Goal: Task Accomplishment & Management: Manage account settings

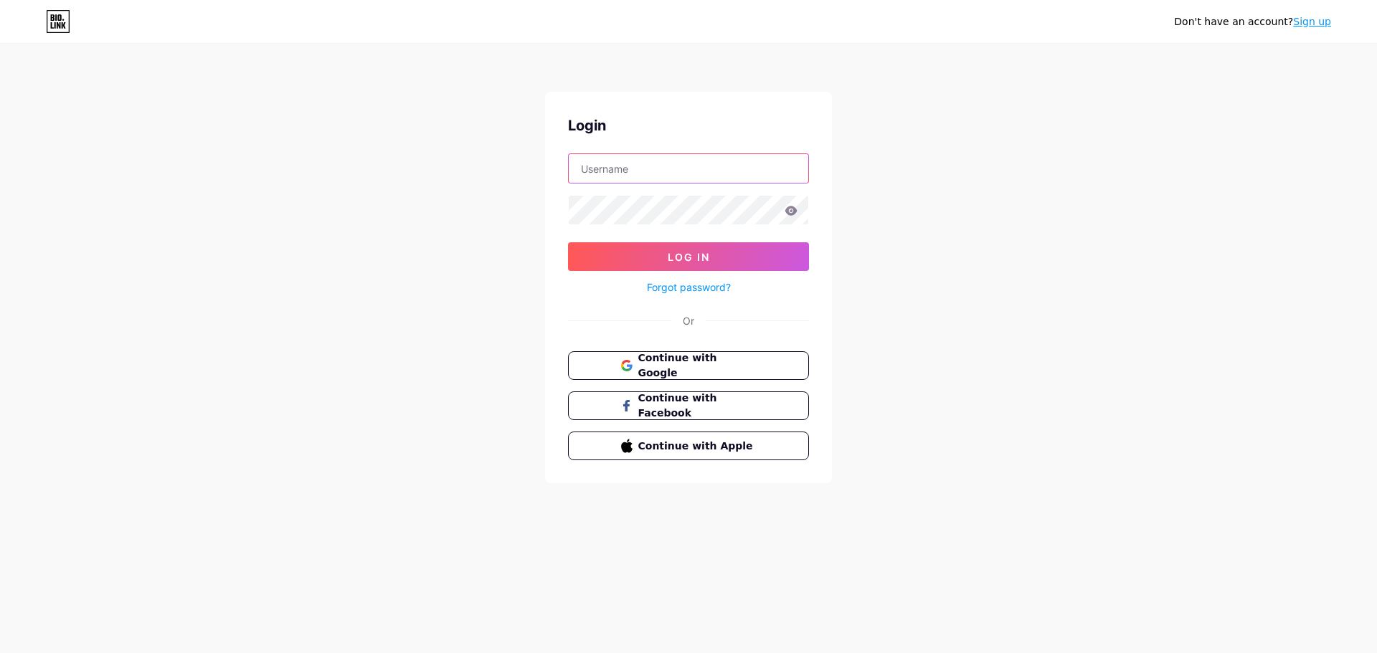
click at [775, 171] on input "text" at bounding box center [688, 168] width 239 height 29
click at [887, 160] on div "Don't have an account? Sign up Login Log In Forgot password? Or Continue with G…" at bounding box center [688, 264] width 1377 height 529
click at [661, 164] on input "text" at bounding box center [688, 168] width 239 height 29
click at [602, 180] on input "text" at bounding box center [688, 168] width 239 height 29
type input "[EMAIL_ADDRESS][DOMAIN_NAME]"
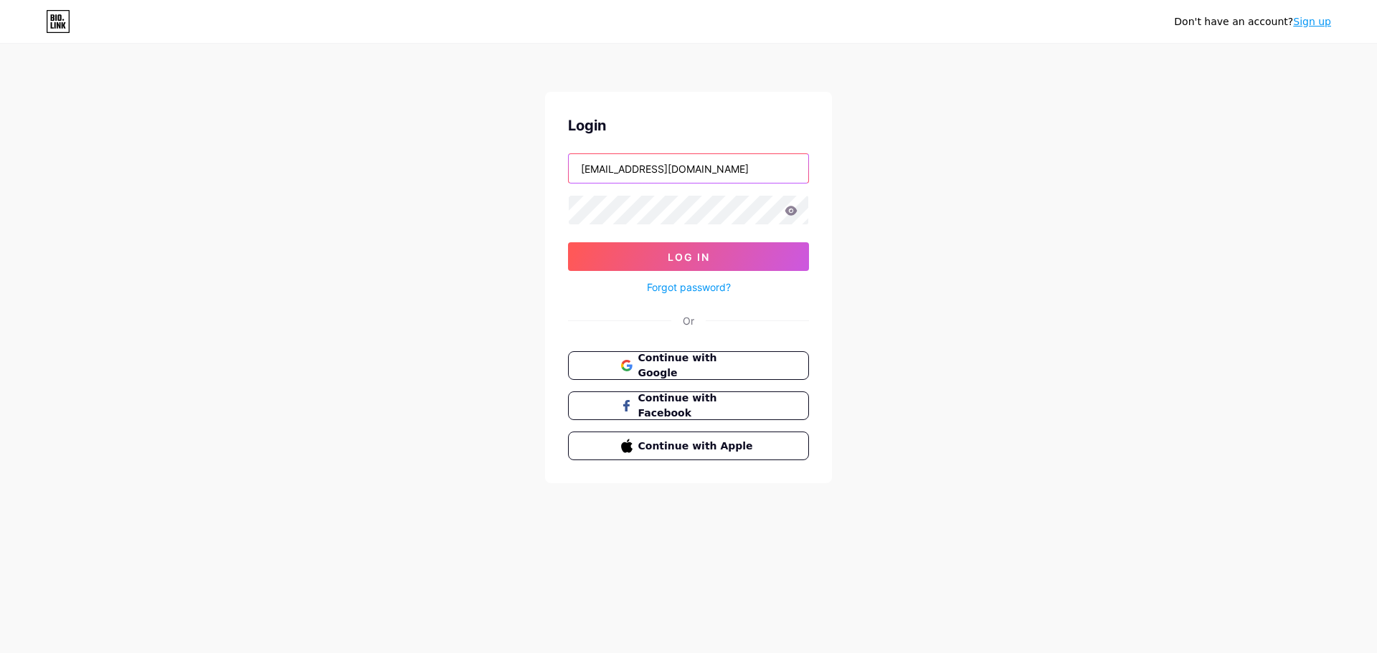
click at [647, 171] on input "[EMAIL_ADDRESS][DOMAIN_NAME]" at bounding box center [688, 168] width 239 height 29
click at [1027, 162] on div "Don't have an account? Sign up Login [EMAIL_ADDRESS][DOMAIN_NAME] Log In Forgot…" at bounding box center [688, 264] width 1377 height 529
click at [737, 171] on input "[EMAIL_ADDRESS][DOMAIN_NAME]" at bounding box center [688, 168] width 239 height 29
click at [794, 214] on icon at bounding box center [791, 210] width 12 height 9
click at [796, 210] on icon at bounding box center [791, 210] width 12 height 9
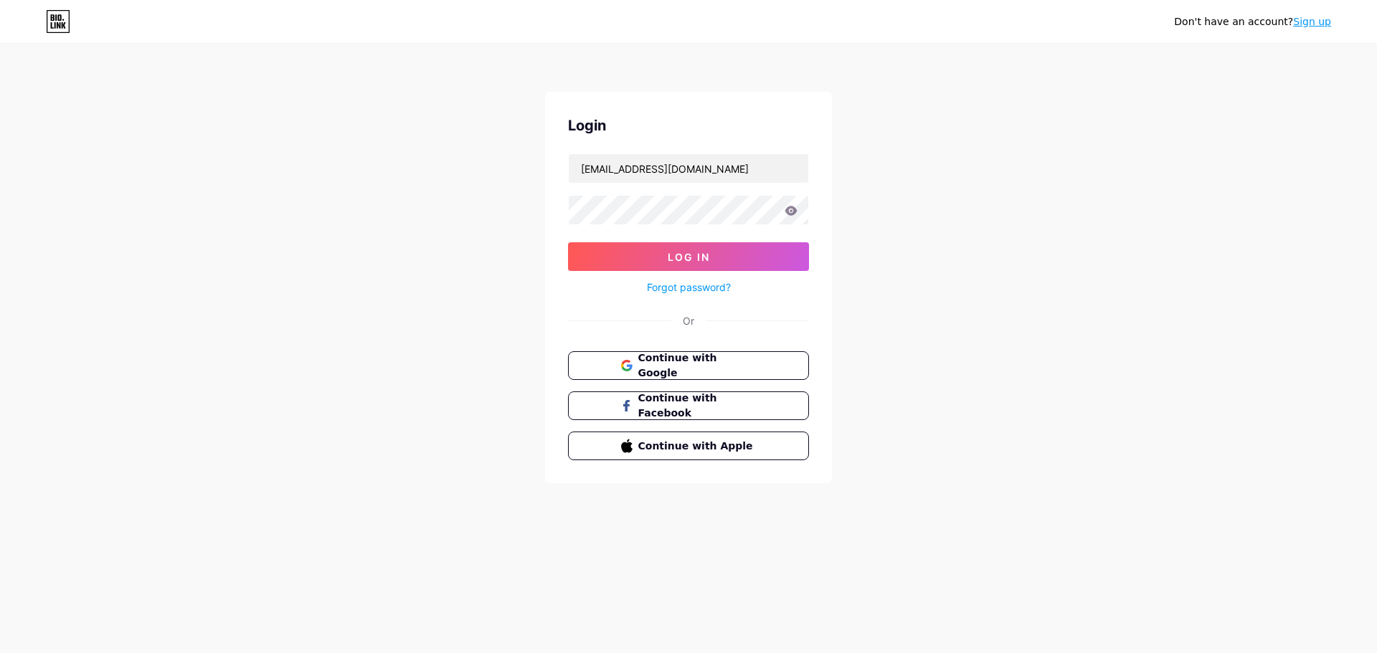
click at [784, 209] on div at bounding box center [688, 210] width 241 height 30
click at [795, 209] on icon at bounding box center [791, 210] width 12 height 9
click at [795, 211] on icon at bounding box center [790, 211] width 12 height 10
click at [769, 262] on button "Log In" at bounding box center [688, 256] width 241 height 29
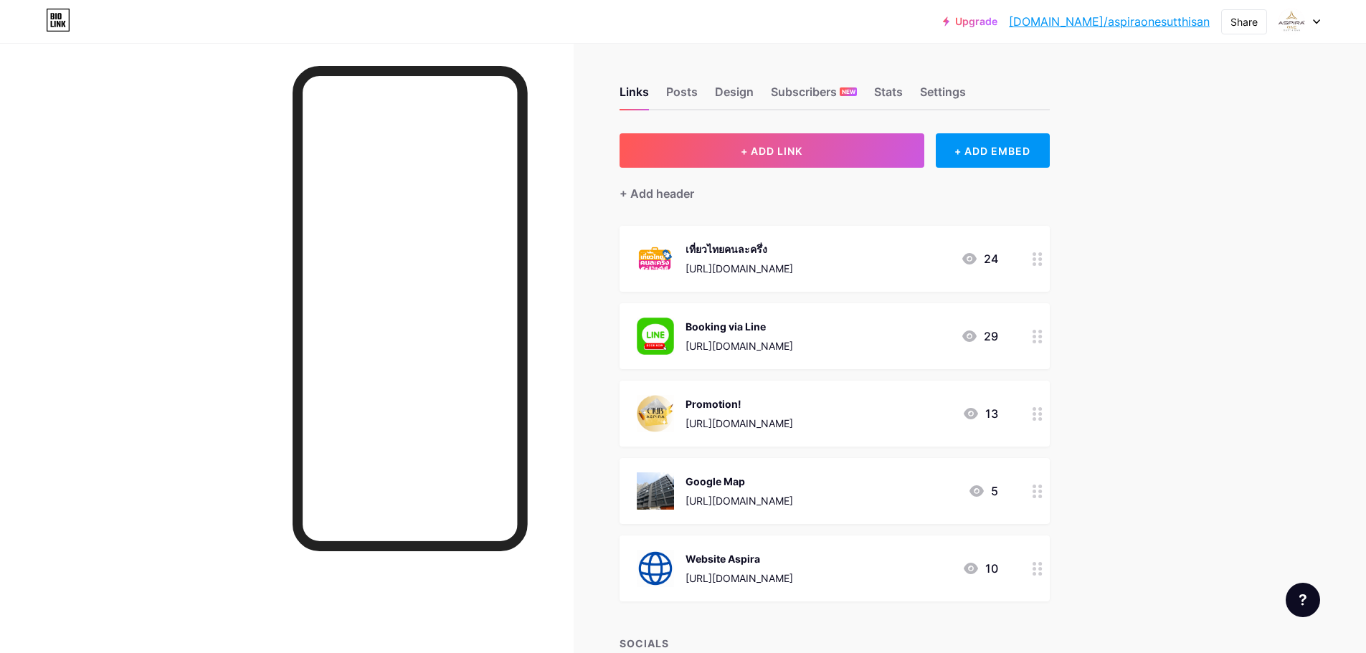
click at [909, 87] on div "Links Posts Design Subscribers NEW Stats Settings" at bounding box center [834, 85] width 430 height 50
click at [908, 87] on div "Links Posts Design Subscribers NEW Stats Settings" at bounding box center [834, 85] width 430 height 50
click at [897, 90] on div "Stats" at bounding box center [888, 96] width 29 height 26
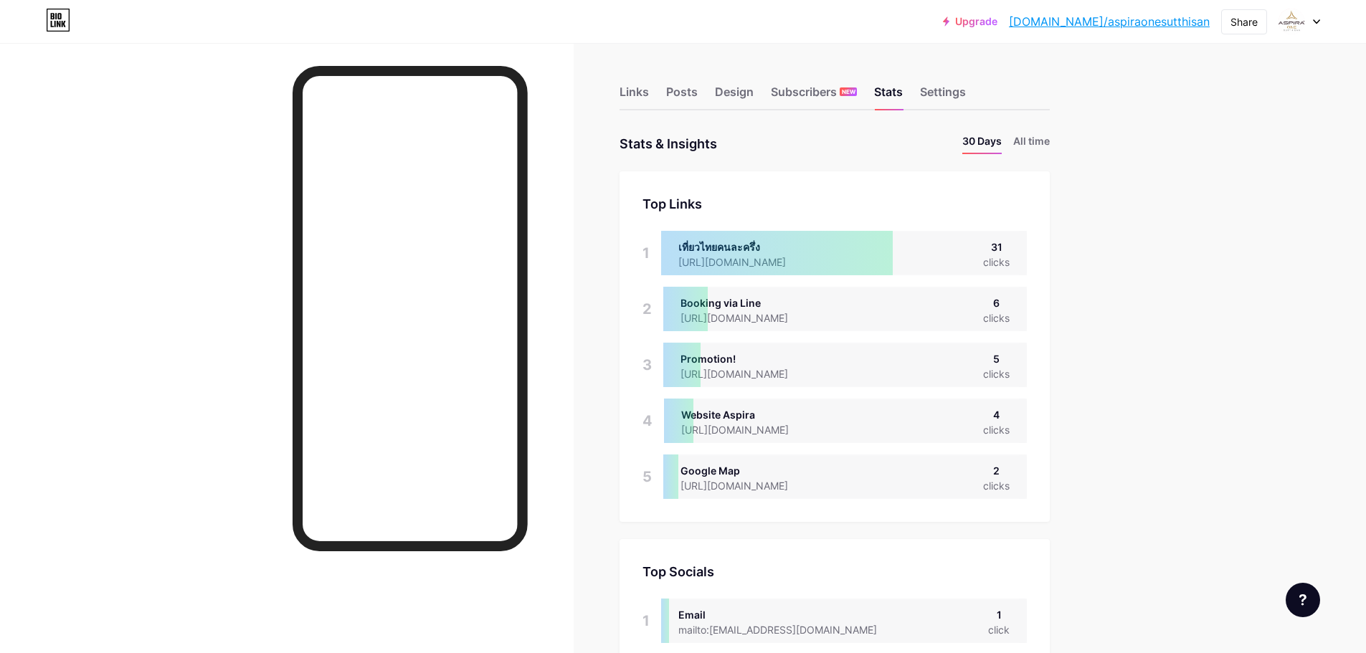
scroll to position [653, 1366]
click at [1027, 150] on li "All time" at bounding box center [1031, 143] width 37 height 21
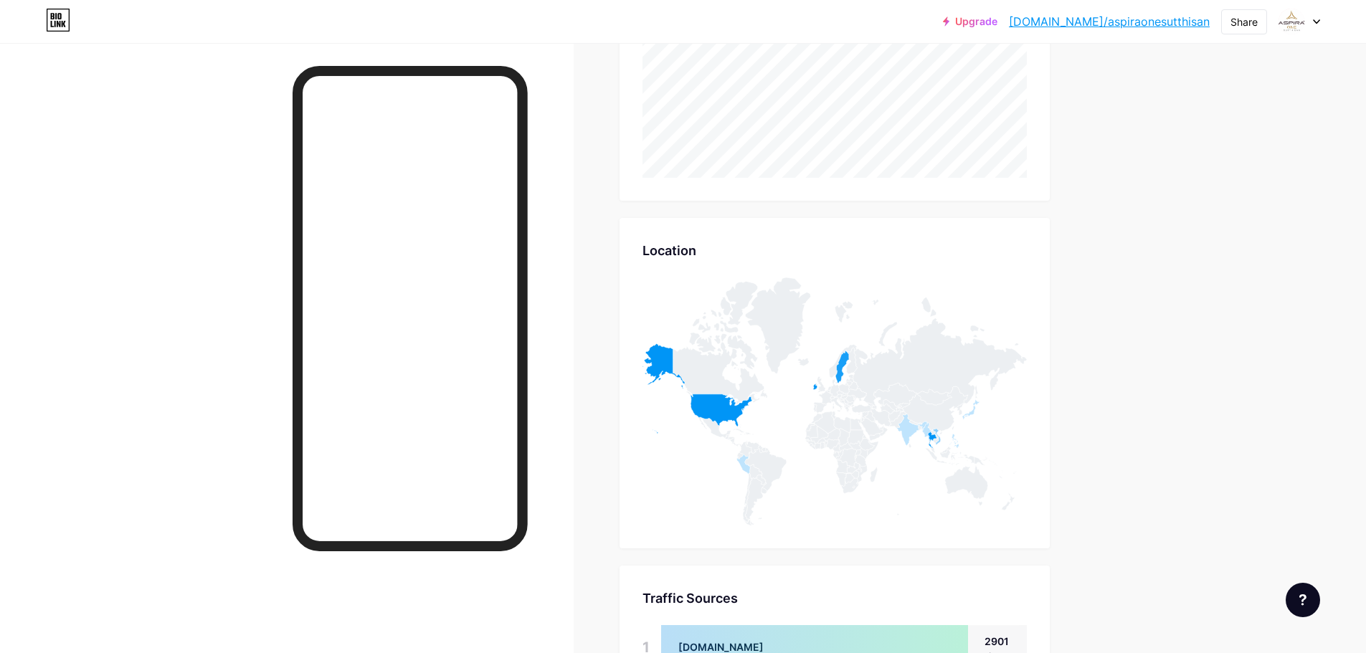
scroll to position [0, 0]
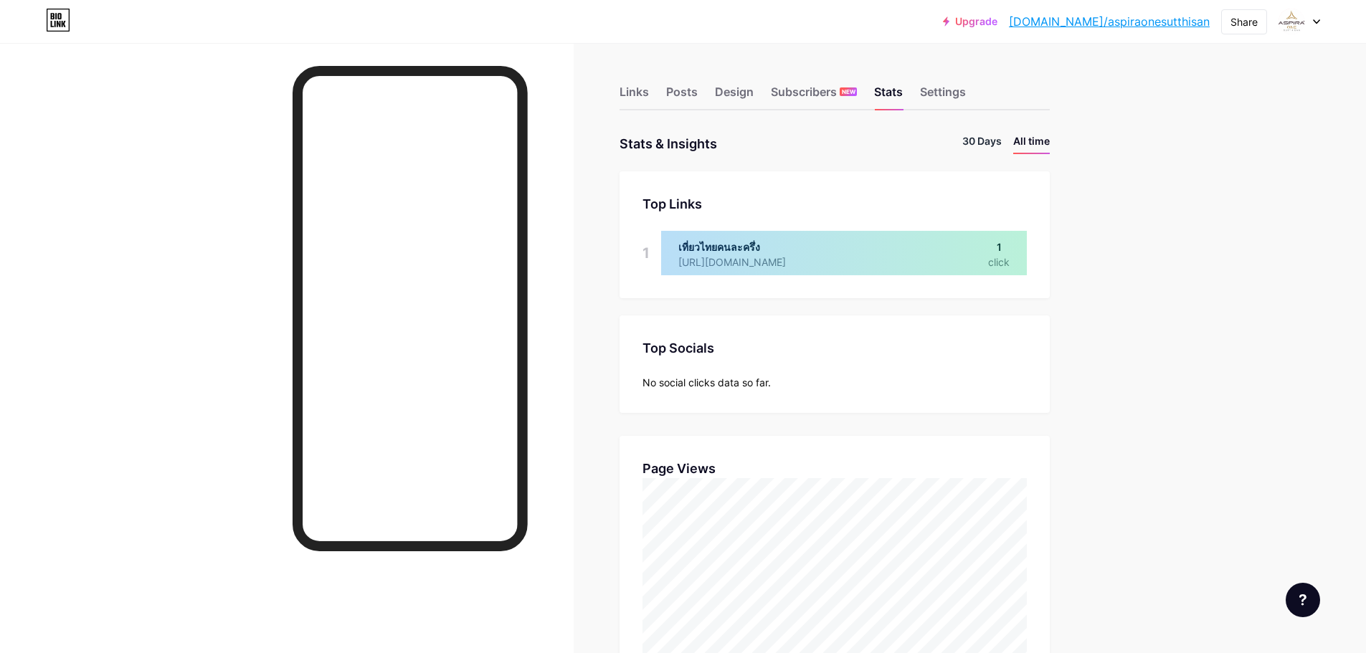
click at [980, 146] on li "30 Days" at bounding box center [981, 143] width 39 height 21
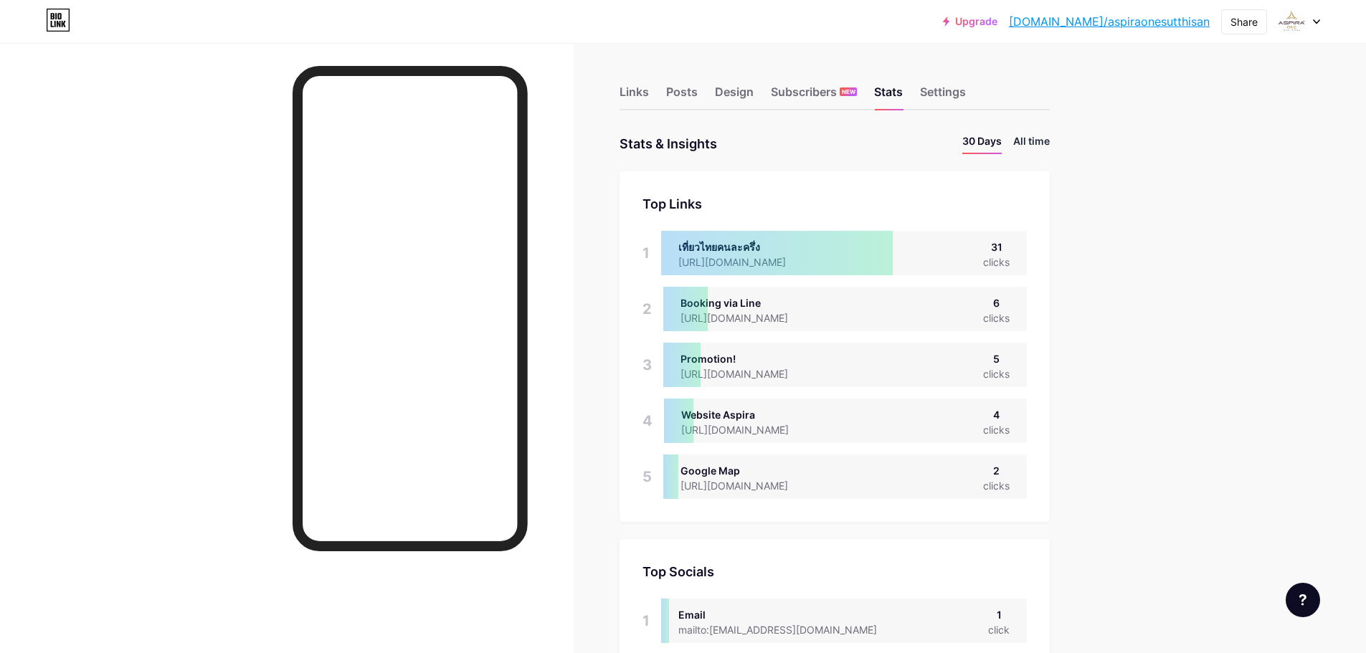
click at [1035, 143] on li "All time" at bounding box center [1031, 143] width 37 height 21
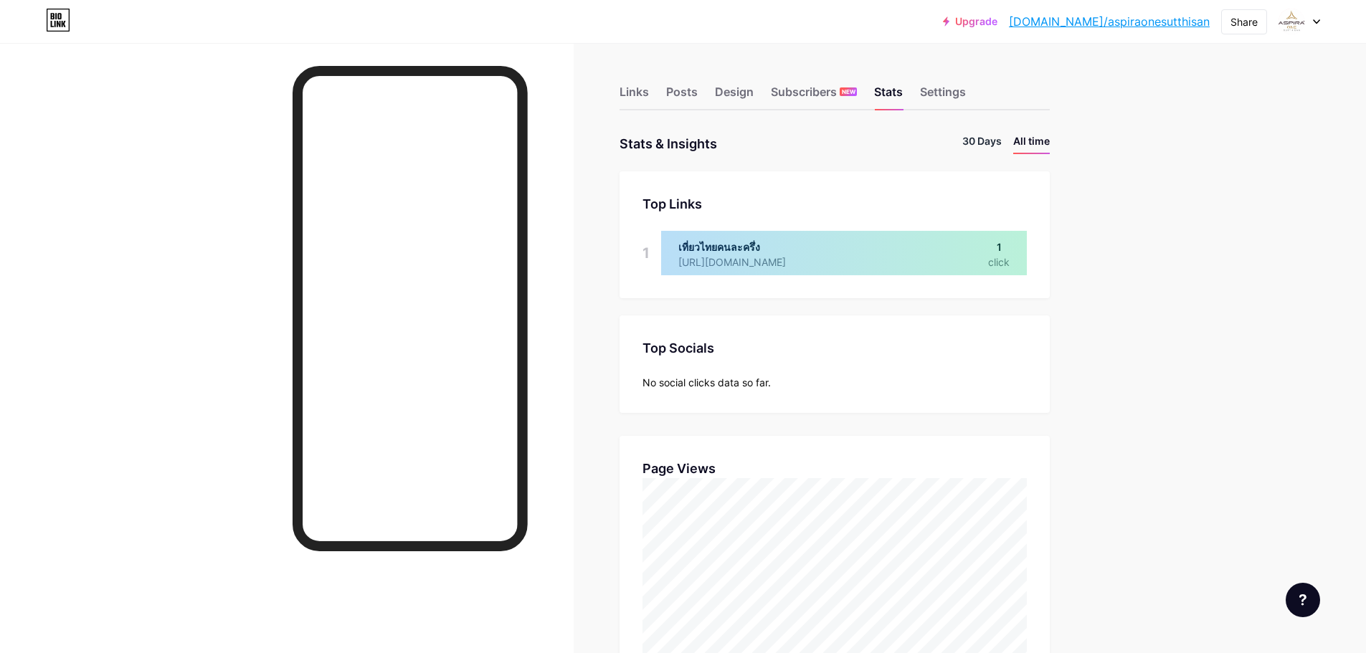
click at [972, 141] on li "30 Days" at bounding box center [981, 143] width 39 height 21
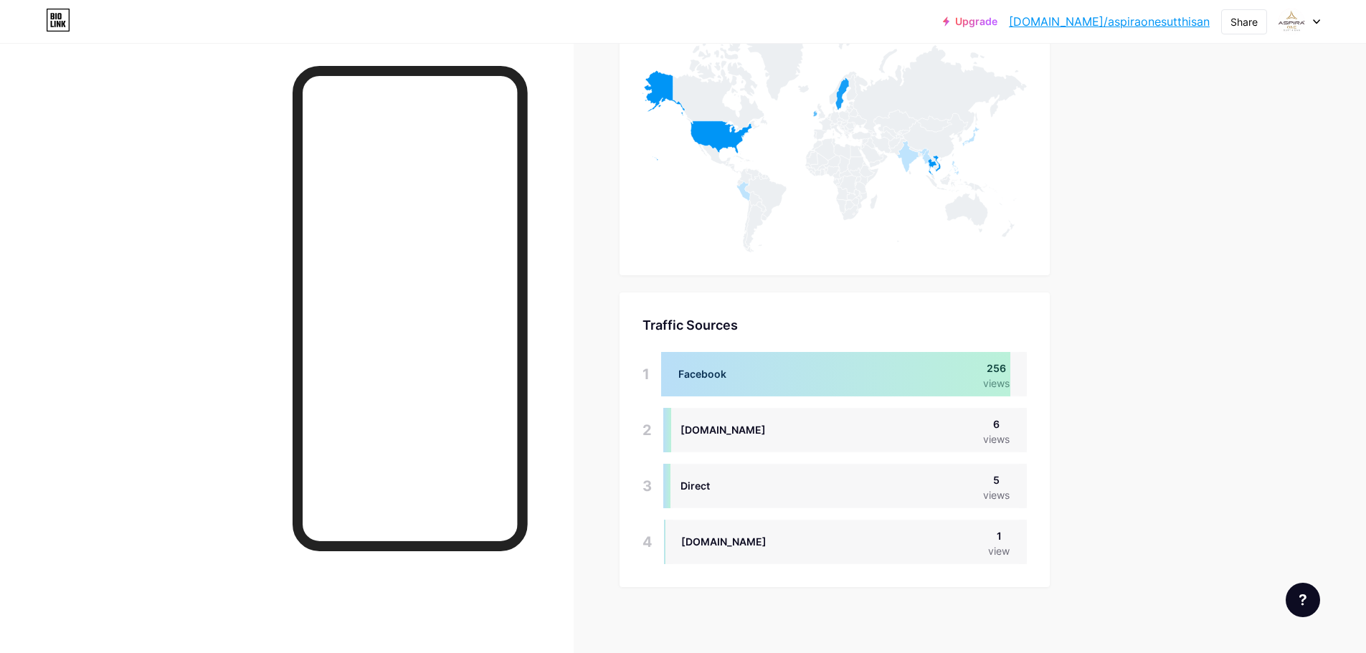
scroll to position [1025, 0]
